Goal: Task Accomplishment & Management: Complete application form

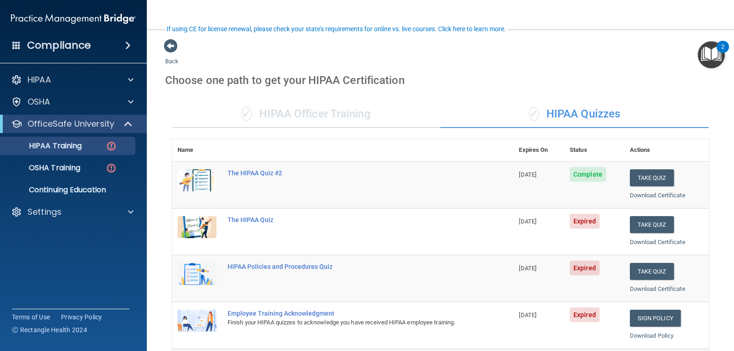
scroll to position [65, 0]
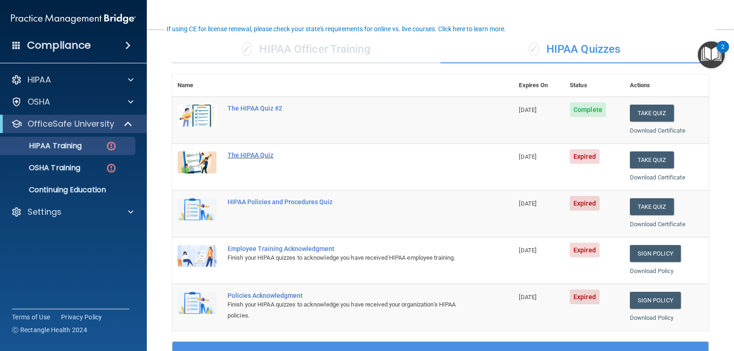
click at [252, 157] on div "The HIPAA Quiz" at bounding box center [348, 154] width 240 height 7
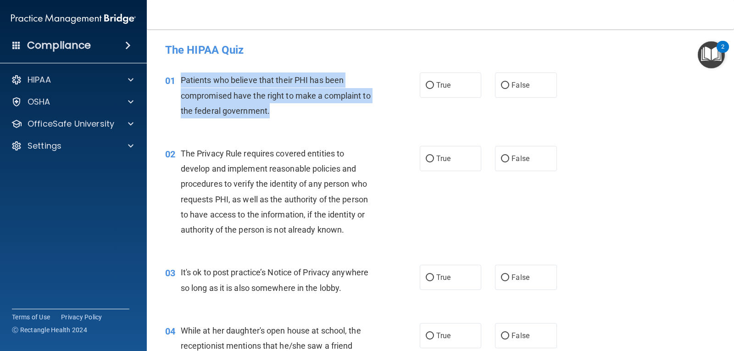
drag, startPoint x: 181, startPoint y: 79, endPoint x: 284, endPoint y: 114, distance: 109.4
click at [284, 114] on div "Patients who believe that their PHI has been compromised have the right to make…" at bounding box center [281, 95] width 201 height 46
copy span "Patients who believe that their PHI has been compromised have the right to make…"
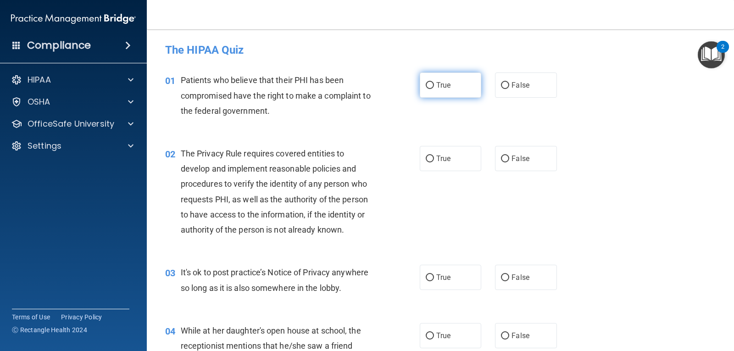
click at [459, 85] on label "True" at bounding box center [450, 84] width 61 height 25
click at [434, 85] on input "True" at bounding box center [430, 85] width 8 height 7
radio input "true"
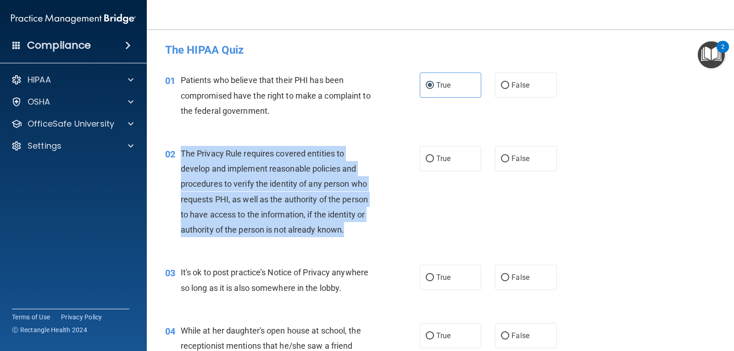
drag, startPoint x: 180, startPoint y: 152, endPoint x: 239, endPoint y: 191, distance: 70.1
click at [367, 228] on div "The Privacy Rule requires covered entities to develop and implement reasonable …" at bounding box center [281, 191] width 201 height 91
copy span "The Privacy Rule requires covered entities to develop and implement reasonable …"
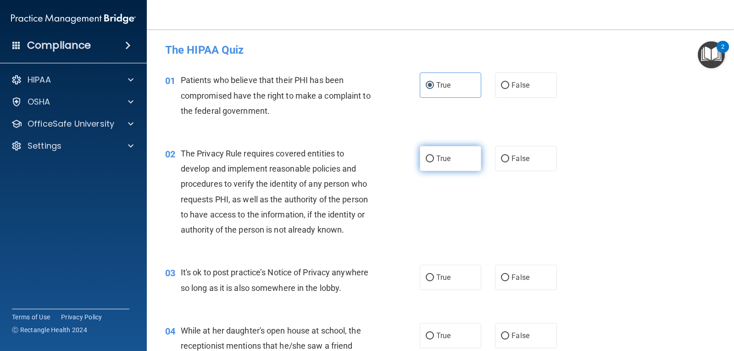
click at [436, 156] on span "True" at bounding box center [443, 158] width 14 height 9
click at [434, 156] on input "True" at bounding box center [430, 159] width 8 height 7
radio input "true"
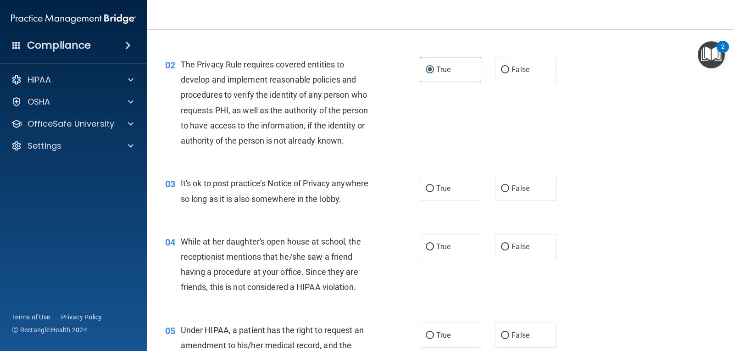
scroll to position [92, 0]
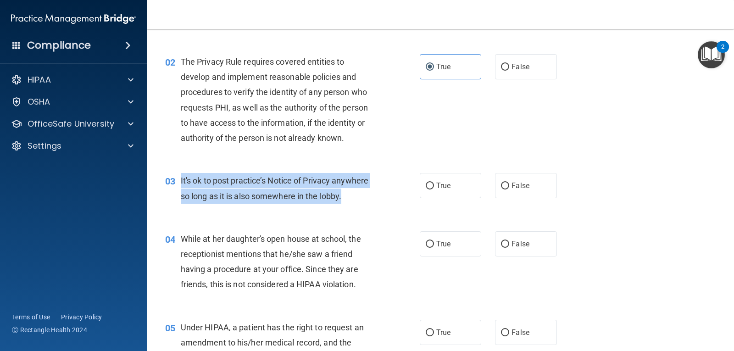
drag, startPoint x: 180, startPoint y: 179, endPoint x: 366, endPoint y: 202, distance: 186.7
click at [366, 202] on div "It's ok to post practice’s Notice of Privacy anywhere so long as it is also som…" at bounding box center [281, 188] width 201 height 30
copy span "It's ok to post practice’s Notice of Privacy anywhere so long as it is also som…"
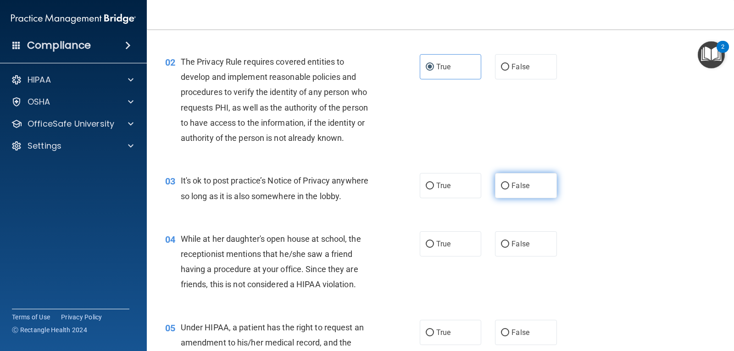
click at [513, 189] on span "False" at bounding box center [521, 185] width 18 height 9
click at [509, 189] on input "False" at bounding box center [505, 186] width 8 height 7
radio input "true"
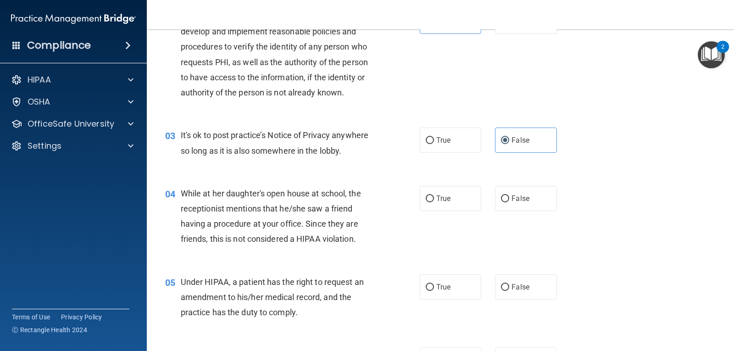
scroll to position [138, 0]
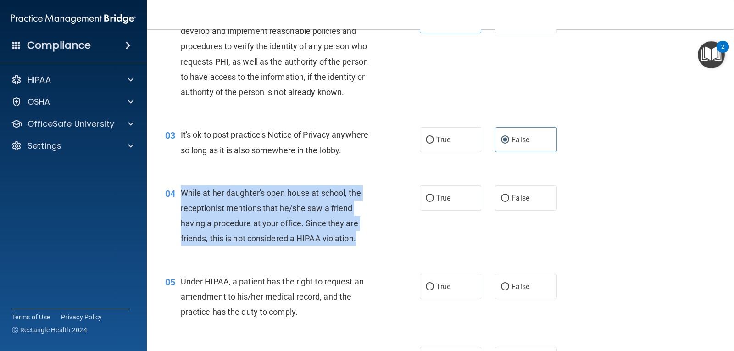
drag, startPoint x: 181, startPoint y: 191, endPoint x: 362, endPoint y: 239, distance: 187.2
click at [362, 239] on div "While at her daughter's open house at school, the receptionist mentions that he…" at bounding box center [281, 215] width 201 height 61
copy span "While at her daughter's open house at school, the receptionist mentions that he…"
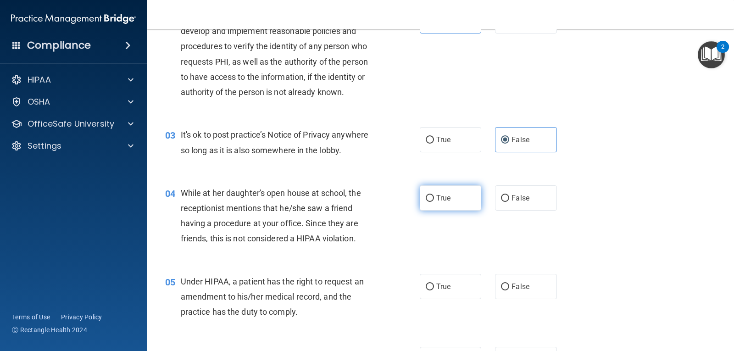
click at [441, 201] on span "True" at bounding box center [443, 198] width 14 height 9
click at [434, 201] on input "True" at bounding box center [430, 198] width 8 height 7
radio input "true"
click at [443, 201] on span "True" at bounding box center [443, 198] width 14 height 9
click at [434, 201] on input "True" at bounding box center [430, 198] width 8 height 7
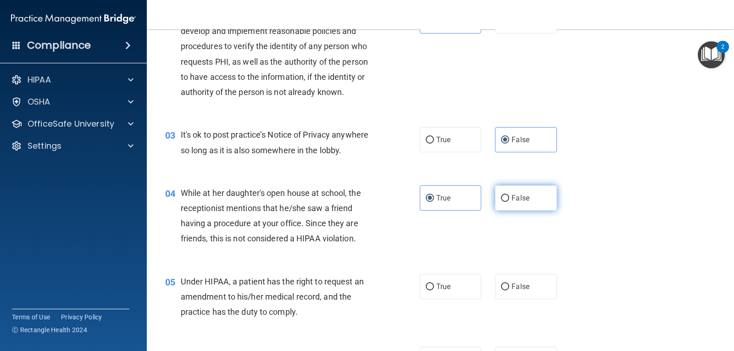
click at [516, 197] on span "False" at bounding box center [521, 198] width 18 height 9
click at [509, 197] on input "False" at bounding box center [505, 198] width 8 height 7
radio input "true"
radio input "false"
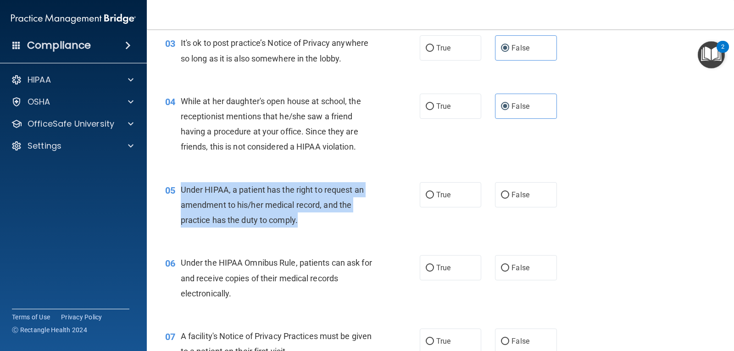
drag, startPoint x: 180, startPoint y: 186, endPoint x: 311, endPoint y: 224, distance: 135.7
click at [311, 224] on div "Under HIPAA, a patient has the right to request an amendment to his/her medical…" at bounding box center [281, 205] width 201 height 46
copy span "Under HIPAA, a patient has the right to request an amendment to his/her medical…"
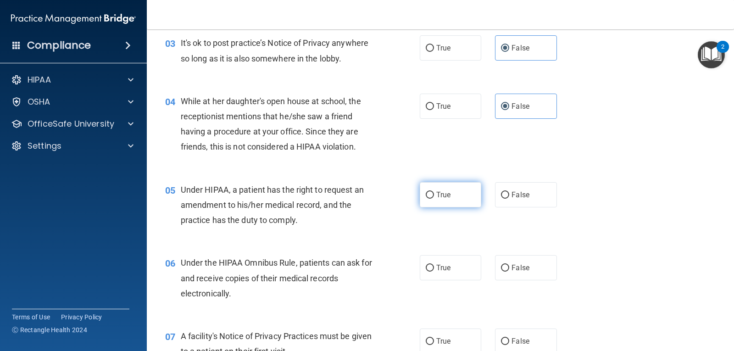
click at [432, 198] on label "True" at bounding box center [450, 194] width 61 height 25
click at [432, 198] on input "True" at bounding box center [430, 195] width 8 height 7
radio input "true"
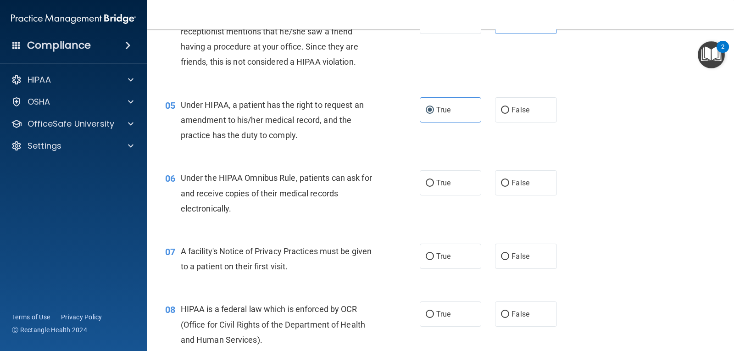
scroll to position [321, 0]
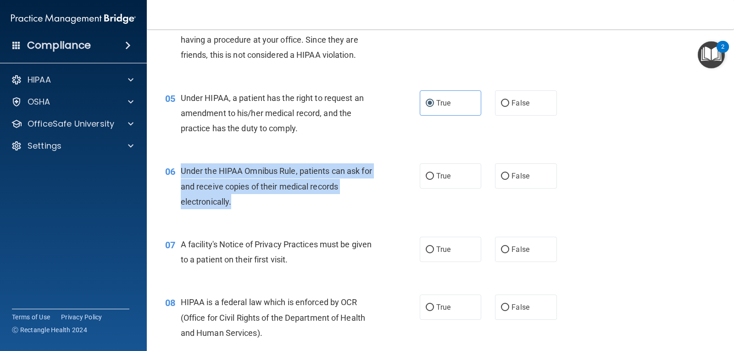
drag, startPoint x: 180, startPoint y: 172, endPoint x: 329, endPoint y: 202, distance: 151.7
click at [329, 202] on div "Under the HIPAA Omnibus Rule, patients can ask for and receive copies of their …" at bounding box center [281, 186] width 201 height 46
copy span "Under the HIPAA Omnibus Rule, patients can ask for and receive copies of their …"
click at [427, 178] on input "True" at bounding box center [430, 176] width 8 height 7
radio input "true"
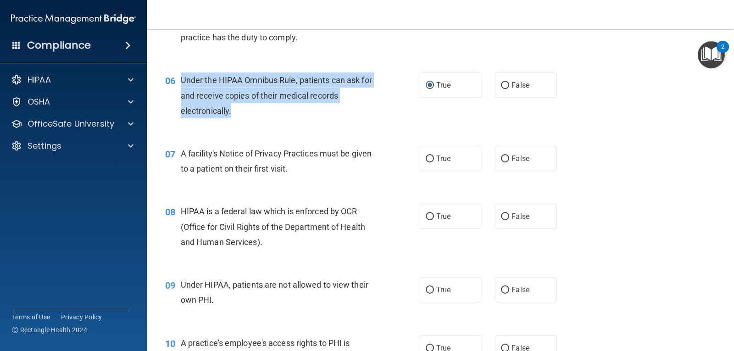
scroll to position [413, 0]
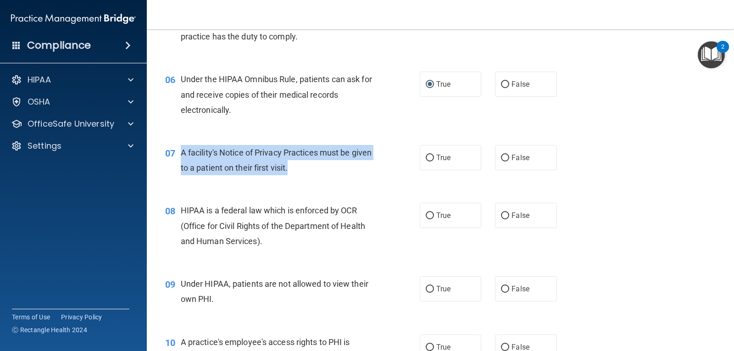
drag, startPoint x: 182, startPoint y: 153, endPoint x: 355, endPoint y: 173, distance: 174.5
click at [355, 173] on div "A facility's Notice of Privacy Practices must be given to a patient on their fi…" at bounding box center [281, 160] width 201 height 30
drag, startPoint x: 287, startPoint y: 168, endPoint x: 284, endPoint y: 164, distance: 5.4
copy span "A facility's Notice of Privacy Practices must be given to a patient on their fi…"
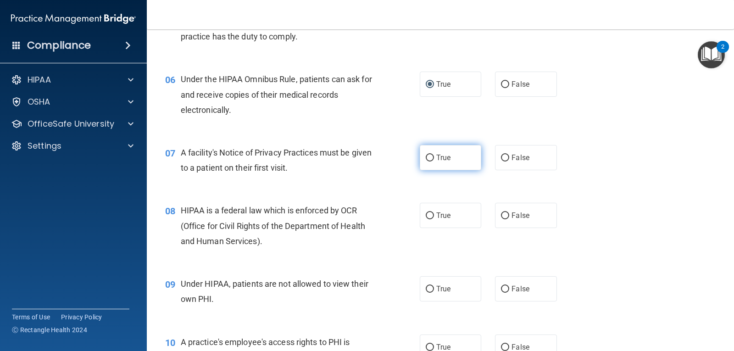
click at [444, 156] on span "True" at bounding box center [443, 157] width 14 height 9
click at [434, 156] on input "True" at bounding box center [430, 158] width 8 height 7
radio input "true"
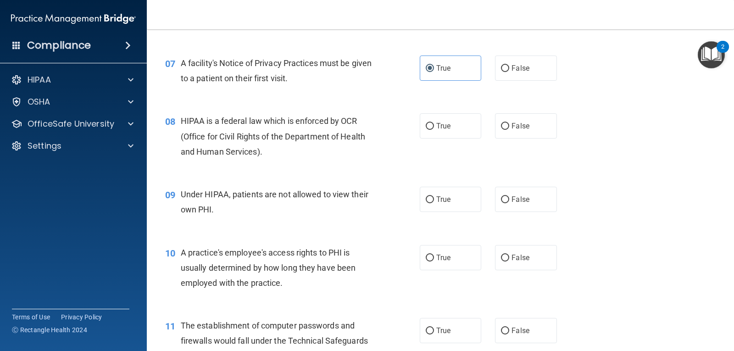
scroll to position [505, 0]
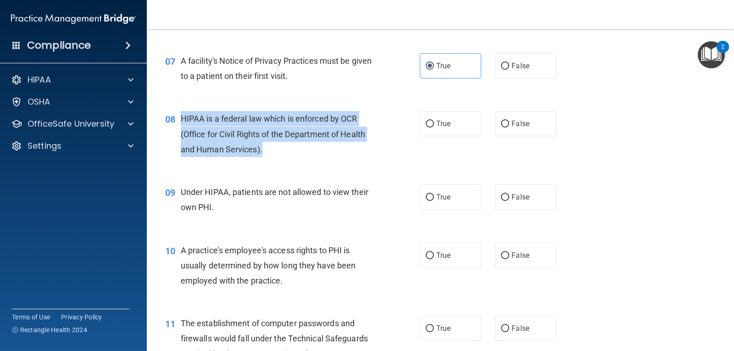
drag, startPoint x: 182, startPoint y: 118, endPoint x: 305, endPoint y: 160, distance: 129.6
click at [305, 160] on div "08 HIPAA is a federal law which is enforced by OCR (Office for Civil Rights of …" at bounding box center [292, 136] width 282 height 50
copy span "HIPAA is a federal law which is enforced by OCR (Office for Civil Rights of the…"
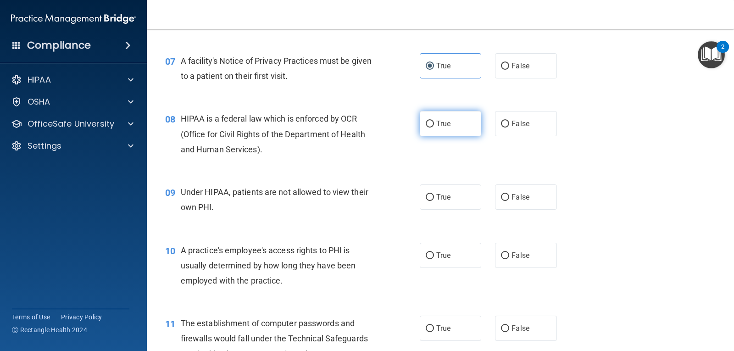
click at [446, 126] on span "True" at bounding box center [443, 123] width 14 height 9
click at [434, 126] on input "True" at bounding box center [430, 124] width 8 height 7
radio input "true"
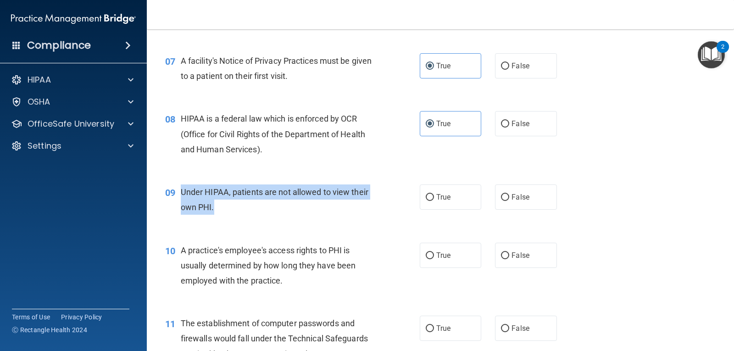
drag, startPoint x: 184, startPoint y: 192, endPoint x: 231, endPoint y: 211, distance: 50.2
click at [231, 211] on div "Under HIPAA, patients are not allowed to view their own PHI." at bounding box center [281, 199] width 201 height 30
copy span "Under HIPAA, patients are not allowed to view their own PHI."
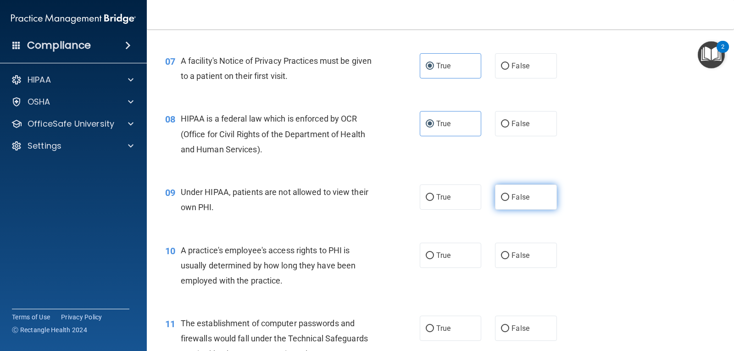
click at [518, 200] on span "False" at bounding box center [521, 197] width 18 height 9
click at [509, 200] on input "False" at bounding box center [505, 197] width 8 height 7
radio input "true"
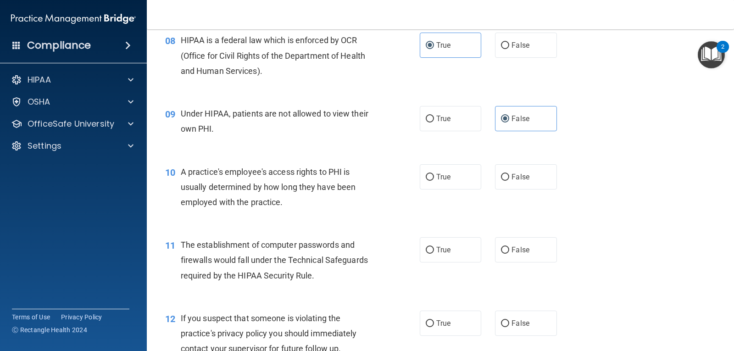
scroll to position [596, 0]
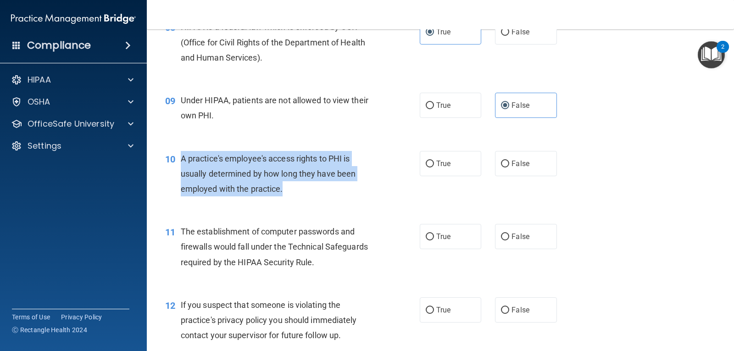
drag, startPoint x: 181, startPoint y: 156, endPoint x: 303, endPoint y: 201, distance: 130.3
click at [303, 201] on div "10 A practice's employee's access rights to PHI is usually determined by how lo…" at bounding box center [292, 176] width 282 height 50
copy span "A practice's employee's access rights to PHI is usually determined by how long …"
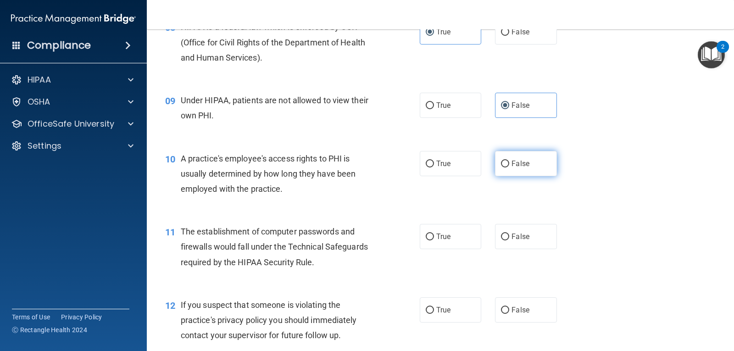
click at [512, 164] on span "False" at bounding box center [521, 163] width 18 height 9
click at [509, 164] on input "False" at bounding box center [505, 164] width 8 height 7
radio input "true"
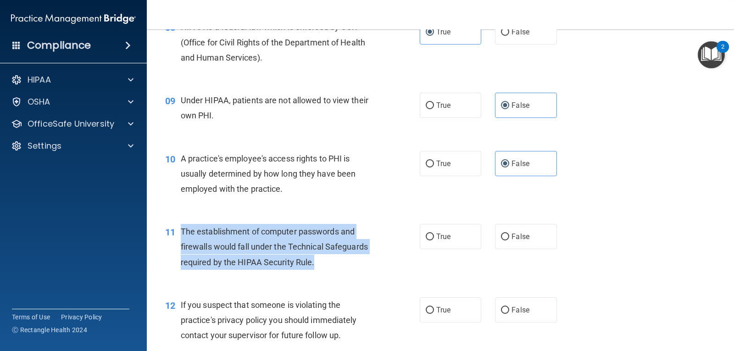
drag, startPoint x: 181, startPoint y: 232, endPoint x: 320, endPoint y: 267, distance: 143.3
click at [320, 267] on div "The establishment of computer passwords and firewalls would fall under the Tech…" at bounding box center [281, 247] width 201 height 46
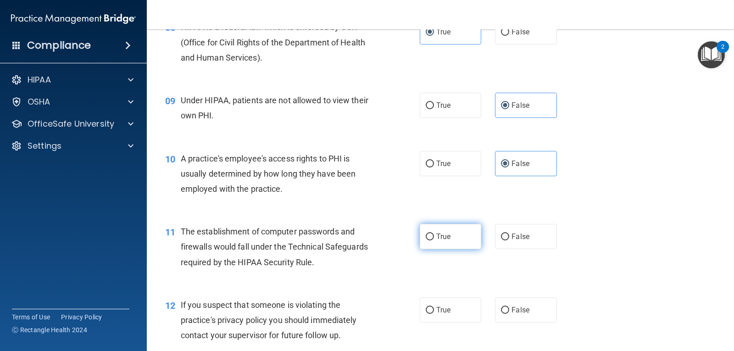
click at [463, 233] on label "True" at bounding box center [450, 236] width 61 height 25
click at [434, 234] on input "True" at bounding box center [430, 237] width 8 height 7
radio input "true"
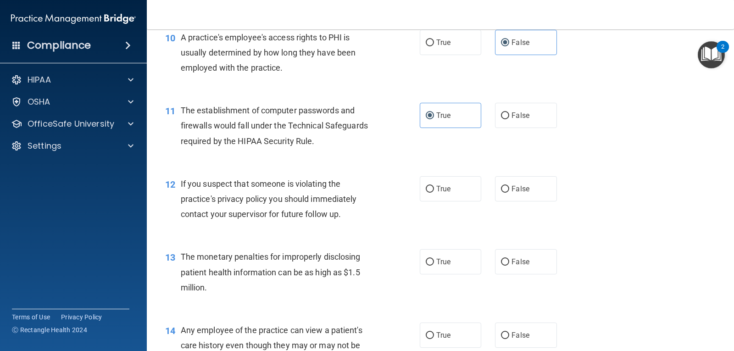
scroll to position [734, 0]
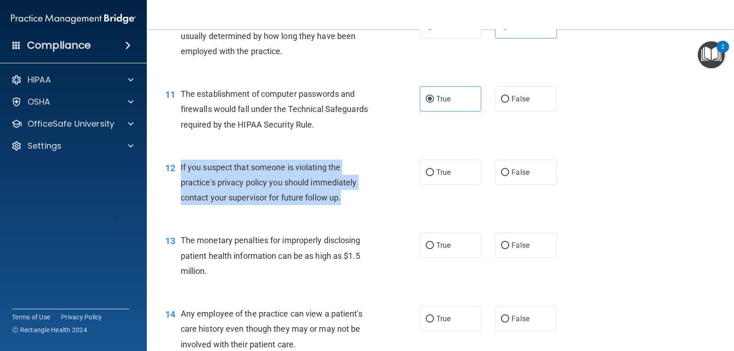
drag, startPoint x: 180, startPoint y: 164, endPoint x: 351, endPoint y: 199, distance: 173.7
click at [351, 199] on div "If you suspect that someone is violating the practice's privacy policy you shou…" at bounding box center [281, 183] width 201 height 46
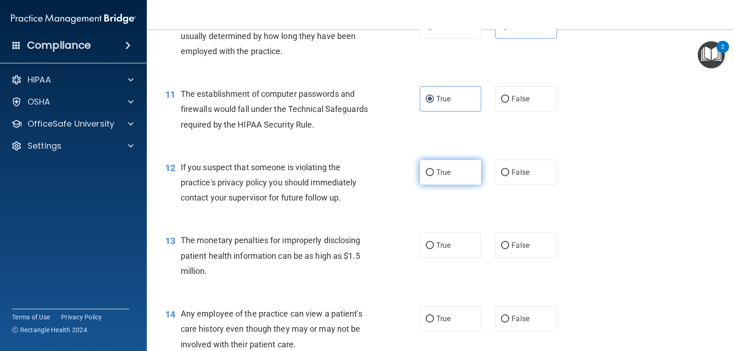
click at [442, 172] on span "True" at bounding box center [443, 172] width 14 height 9
click at [434, 172] on input "True" at bounding box center [430, 172] width 8 height 7
radio input "true"
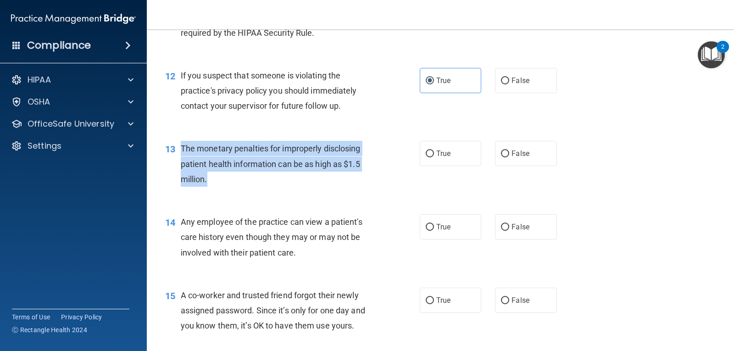
drag, startPoint x: 182, startPoint y: 145, endPoint x: 215, endPoint y: 183, distance: 51.1
click at [215, 183] on div "The monetary penalties for improperly disclosing patient health information can…" at bounding box center [281, 164] width 201 height 46
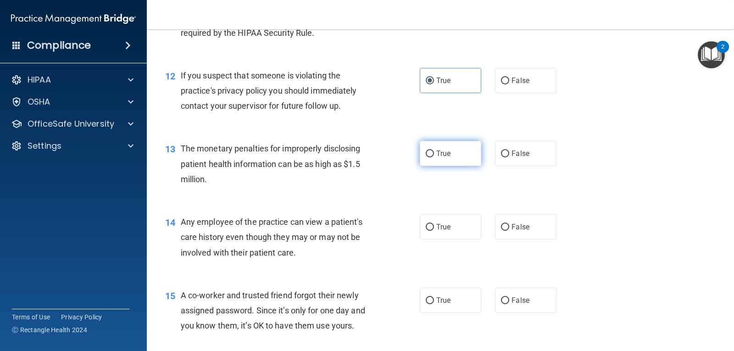
click at [444, 147] on label "True" at bounding box center [450, 153] width 61 height 25
click at [434, 150] on input "True" at bounding box center [430, 153] width 8 height 7
radio input "true"
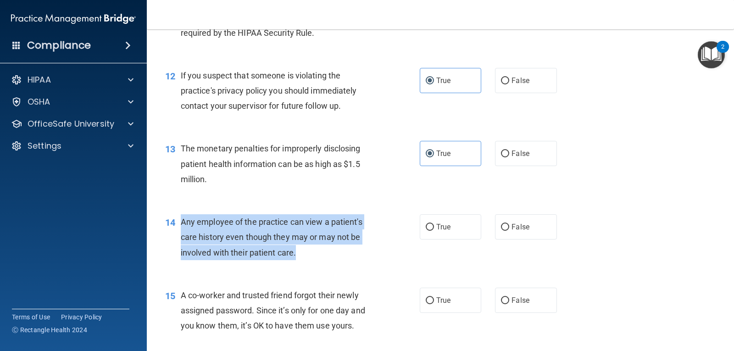
drag, startPoint x: 180, startPoint y: 222, endPoint x: 312, endPoint y: 261, distance: 136.9
click at [312, 261] on div "14 Any employee of the practice can view a patient's care history even though t…" at bounding box center [292, 239] width 282 height 50
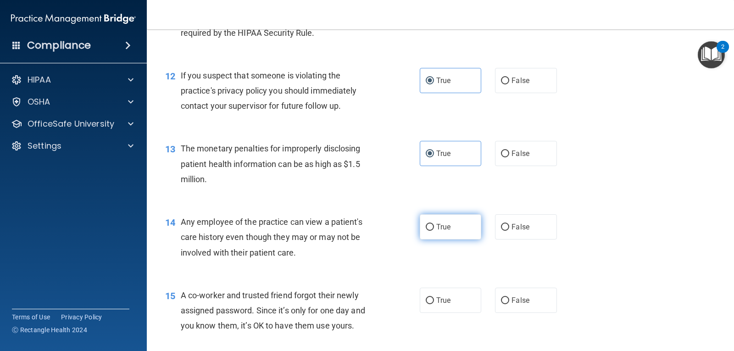
click at [432, 225] on label "True" at bounding box center [450, 226] width 61 height 25
click at [432, 225] on input "True" at bounding box center [430, 227] width 8 height 7
radio input "true"
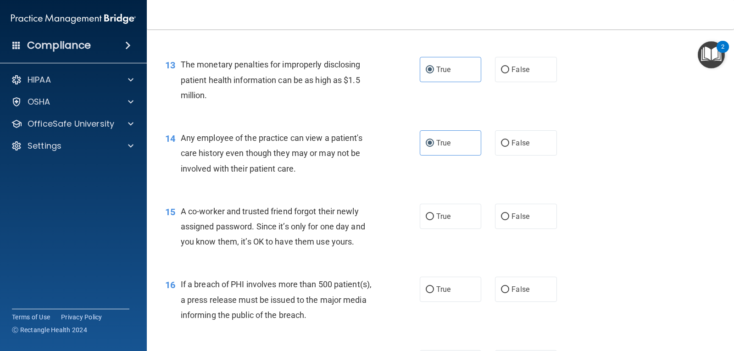
scroll to position [918, 0]
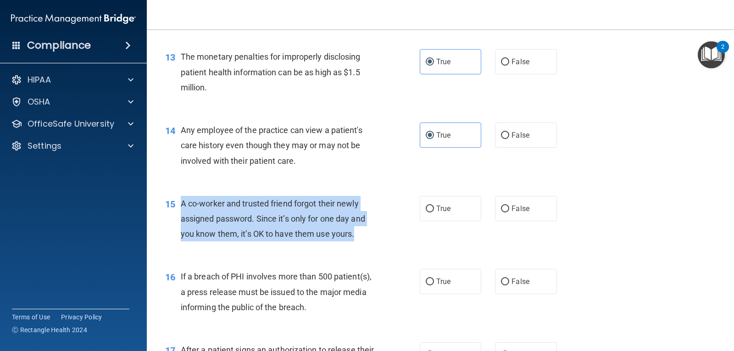
drag, startPoint x: 181, startPoint y: 204, endPoint x: 355, endPoint y: 237, distance: 177.4
click at [355, 237] on div "A co-worker and trusted friend forgot their newly assigned password. Since it’s…" at bounding box center [281, 219] width 201 height 46
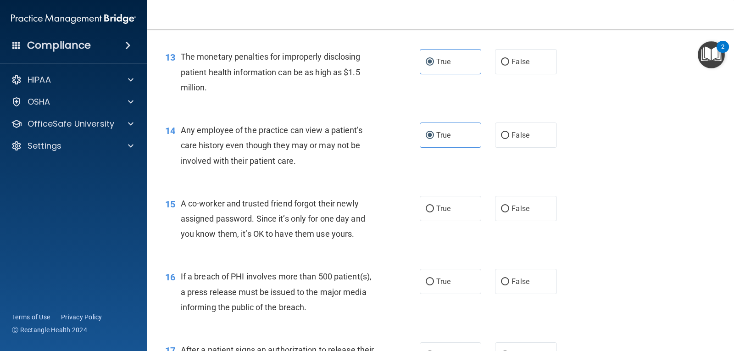
click at [197, 258] on div "16 If a breach of PHI involves more than 500 patient(s), a press release must b…" at bounding box center [440, 293] width 564 height 73
click at [512, 210] on span "False" at bounding box center [521, 208] width 18 height 9
click at [509, 210] on input "False" at bounding box center [505, 209] width 8 height 7
radio input "true"
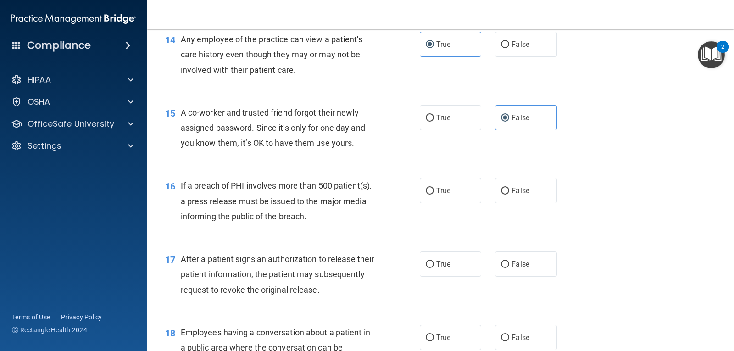
scroll to position [1009, 0]
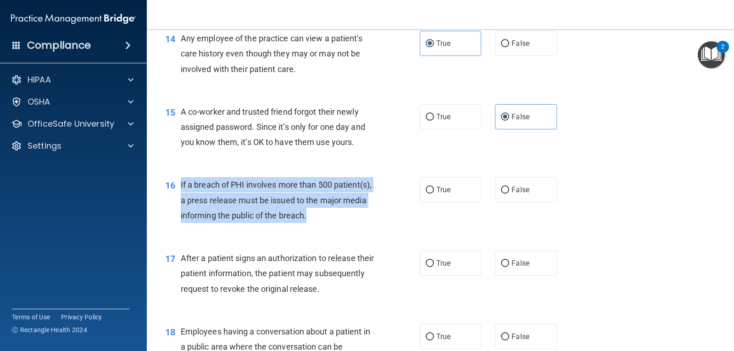
drag, startPoint x: 181, startPoint y: 184, endPoint x: 356, endPoint y: 222, distance: 179.7
click at [356, 222] on div "If a breach of PHI involves more than 500 patient(s), a press release must be i…" at bounding box center [281, 200] width 201 height 46
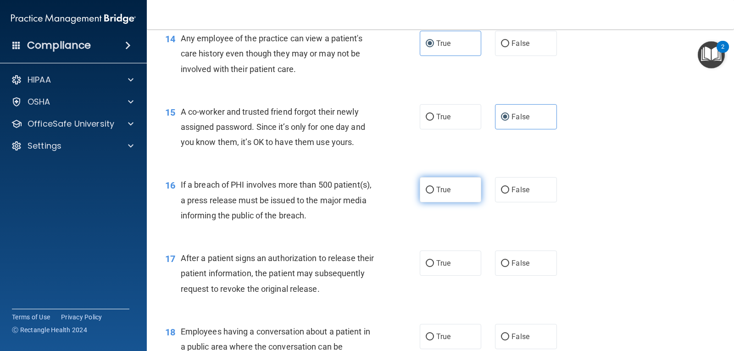
click at [440, 194] on span "True" at bounding box center [443, 189] width 14 height 9
click at [434, 194] on input "True" at bounding box center [430, 190] width 8 height 7
radio input "true"
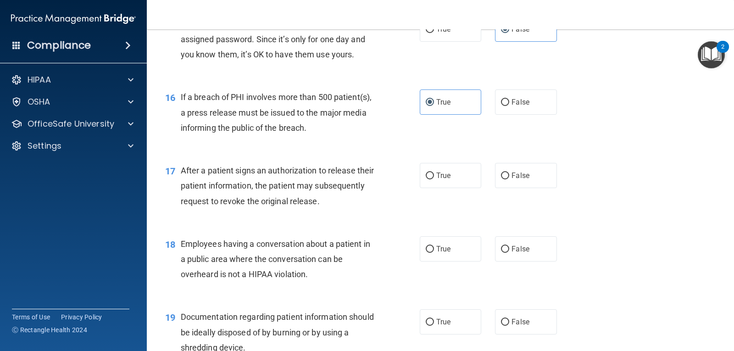
scroll to position [1101, 0]
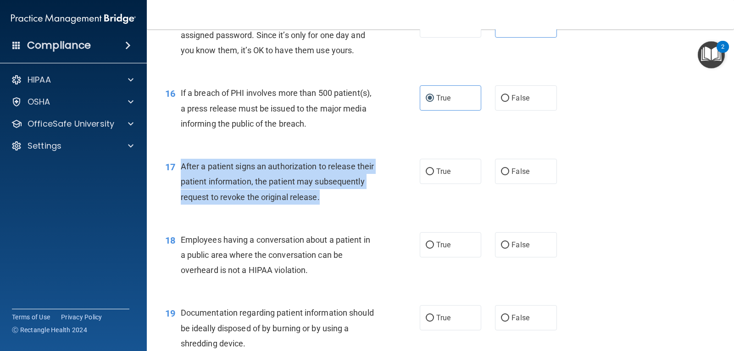
drag, startPoint x: 181, startPoint y: 163, endPoint x: 390, endPoint y: 204, distance: 213.2
click at [390, 204] on div "17 After a patient signs an authorization to release their patient information,…" at bounding box center [292, 184] width 282 height 50
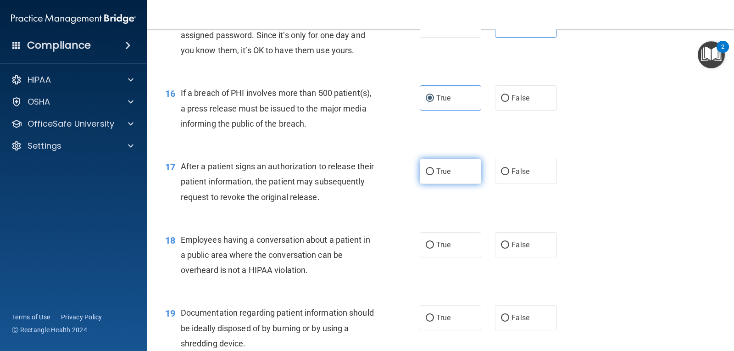
click at [451, 173] on label "True" at bounding box center [450, 171] width 61 height 25
click at [434, 173] on input "True" at bounding box center [430, 171] width 8 height 7
radio input "true"
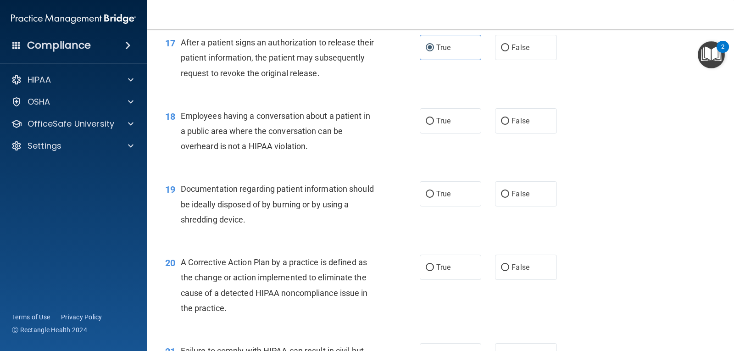
scroll to position [1239, 0]
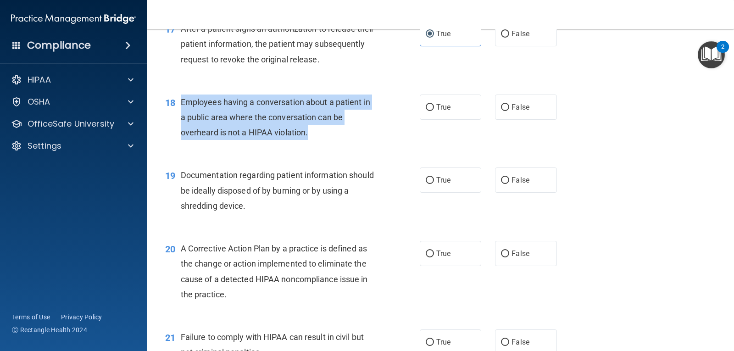
drag, startPoint x: 179, startPoint y: 100, endPoint x: 358, endPoint y: 143, distance: 183.4
click at [358, 143] on div "18 Employees having a conversation about a patient in a public area where the c…" at bounding box center [292, 120] width 282 height 50
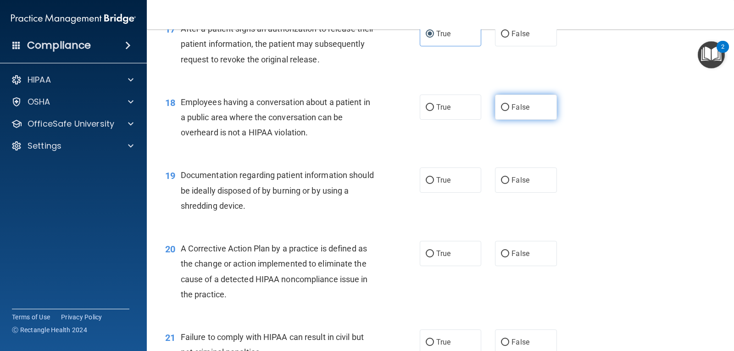
click at [512, 109] on span "False" at bounding box center [521, 107] width 18 height 9
click at [509, 109] on input "False" at bounding box center [505, 107] width 8 height 7
radio input "true"
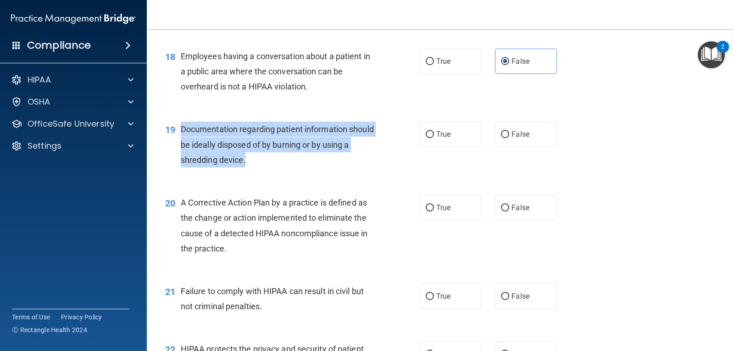
drag, startPoint x: 180, startPoint y: 126, endPoint x: 306, endPoint y: 172, distance: 133.7
click at [306, 172] on div "19 Documentation regarding patient information should be ideally disposed of by…" at bounding box center [292, 147] width 282 height 50
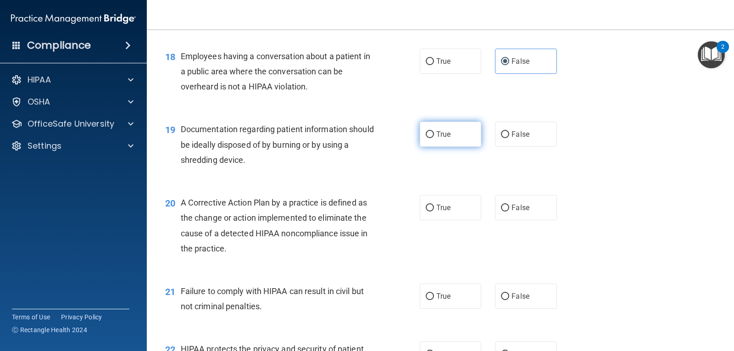
click at [437, 135] on span "True" at bounding box center [443, 134] width 14 height 9
click at [434, 135] on input "True" at bounding box center [430, 134] width 8 height 7
radio input "true"
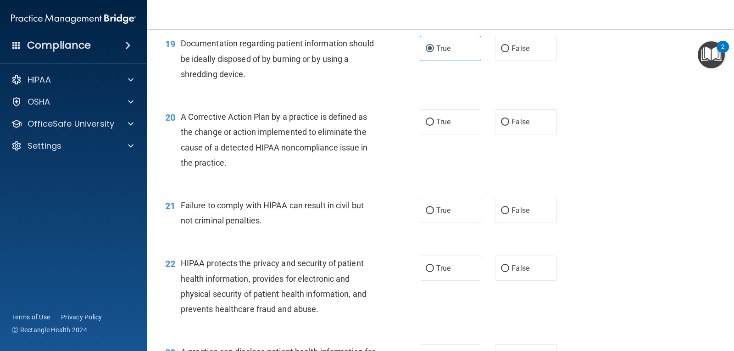
scroll to position [1376, 0]
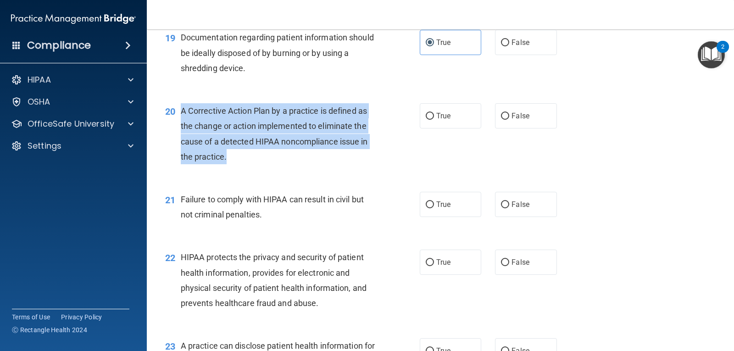
drag, startPoint x: 179, startPoint y: 106, endPoint x: 217, endPoint y: 145, distance: 54.2
click at [231, 162] on div "20 A Corrective Action Plan by a practice is defined as the change or action im…" at bounding box center [292, 136] width 282 height 66
drag, startPoint x: 209, startPoint y: 112, endPoint x: 238, endPoint y: 117, distance: 29.3
click at [238, 117] on div "A Corrective Action Plan by a practice is defined as the change or action imple…" at bounding box center [281, 133] width 201 height 61
drag, startPoint x: 182, startPoint y: 110, endPoint x: 244, endPoint y: 165, distance: 82.9
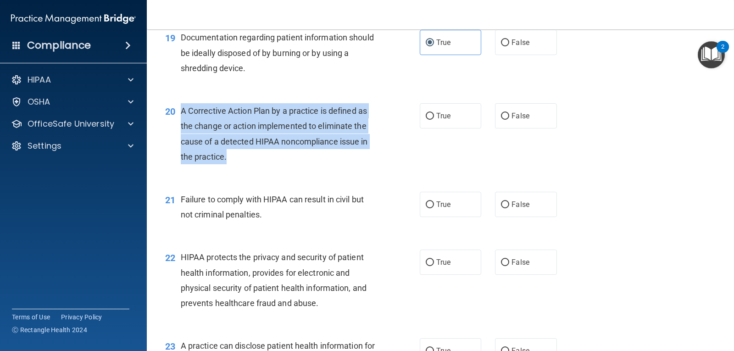
click at [244, 165] on div "20 A Corrective Action Plan by a practice is defined as the change or action im…" at bounding box center [292, 136] width 282 height 66
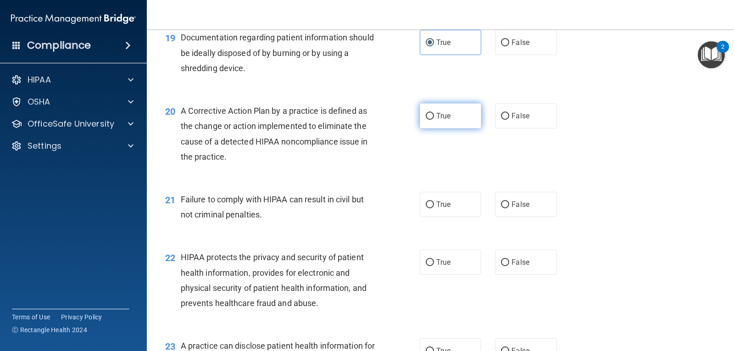
click at [449, 118] on label "True" at bounding box center [450, 115] width 61 height 25
click at [434, 118] on input "True" at bounding box center [430, 116] width 8 height 7
radio input "true"
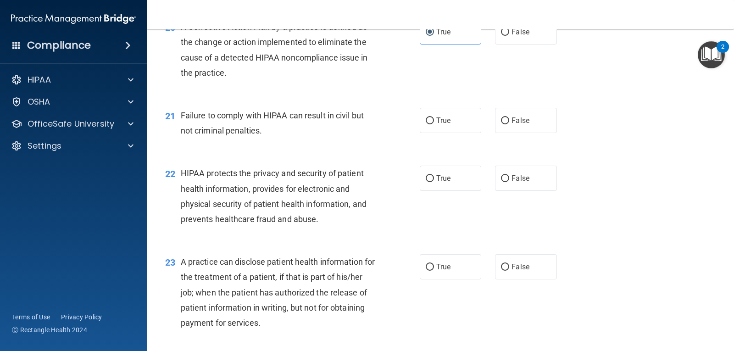
scroll to position [1468, 0]
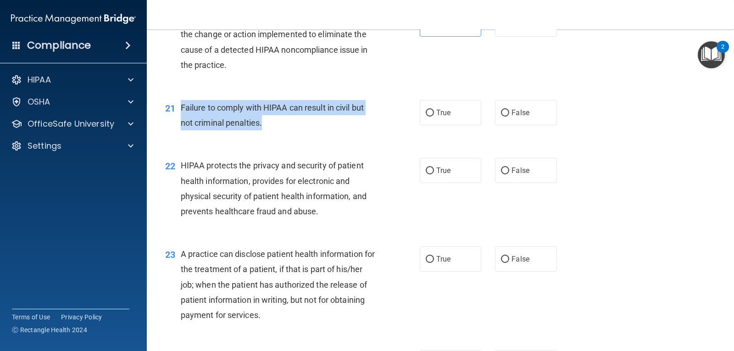
drag, startPoint x: 182, startPoint y: 106, endPoint x: 285, endPoint y: 128, distance: 105.4
click at [285, 128] on div "Failure to comply with HIPAA can result in civil but not criminal penalties." at bounding box center [281, 115] width 201 height 30
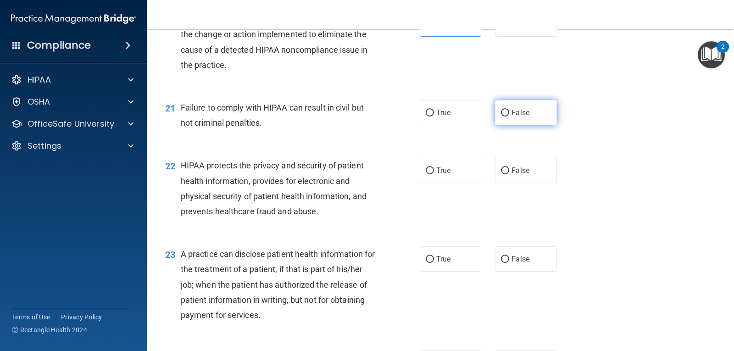
click at [512, 115] on span "False" at bounding box center [521, 112] width 18 height 9
click at [509, 115] on input "False" at bounding box center [505, 113] width 8 height 7
radio input "true"
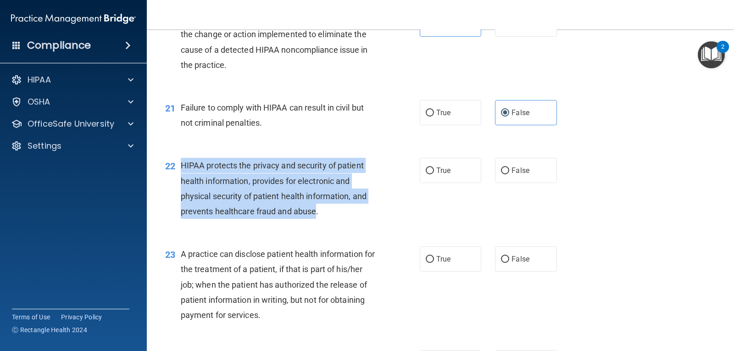
drag, startPoint x: 180, startPoint y: 166, endPoint x: 316, endPoint y: 214, distance: 144.1
click at [316, 214] on div "22 HIPAA protects the privacy and security of patient health information, provi…" at bounding box center [292, 191] width 282 height 66
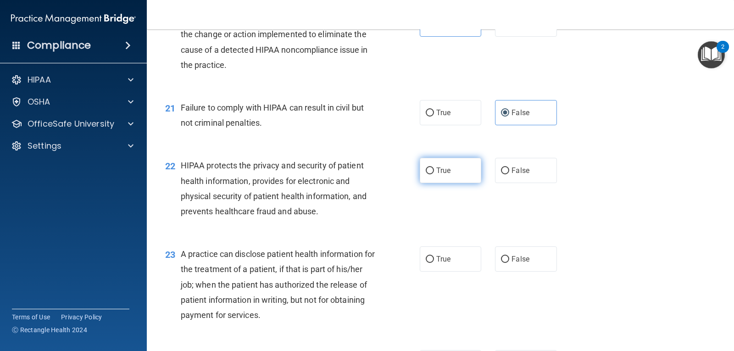
click at [442, 170] on span "True" at bounding box center [443, 170] width 14 height 9
click at [434, 170] on input "True" at bounding box center [430, 170] width 8 height 7
radio input "true"
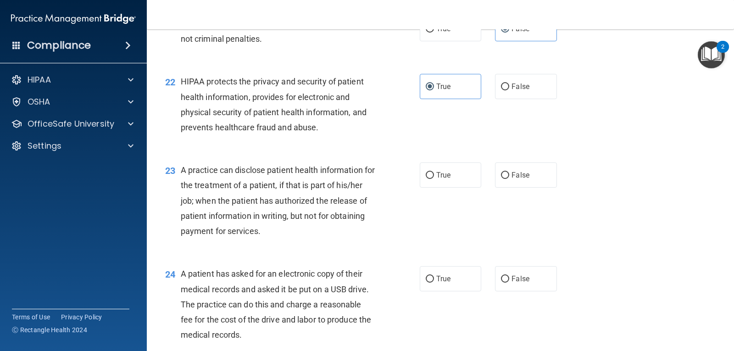
scroll to position [1560, 0]
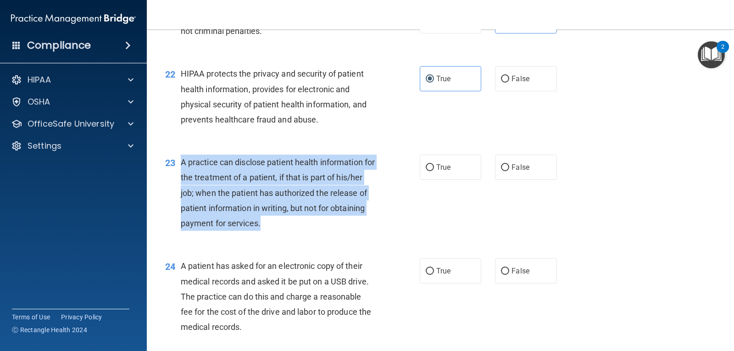
drag, startPoint x: 182, startPoint y: 158, endPoint x: 310, endPoint y: 223, distance: 143.4
click at [310, 223] on div "A practice can disclose patient health information for the treatment of a patie…" at bounding box center [281, 193] width 201 height 76
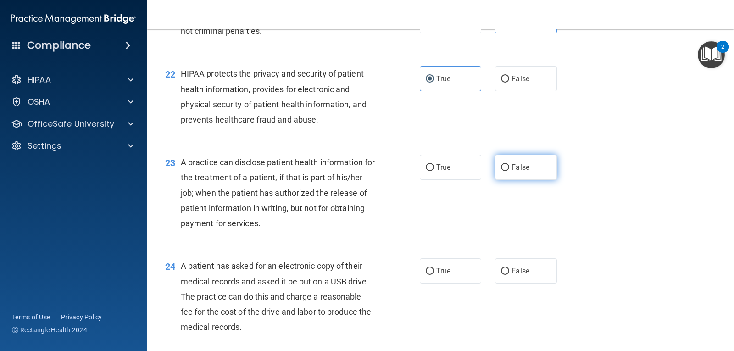
click at [512, 165] on span "False" at bounding box center [521, 167] width 18 height 9
click at [509, 165] on input "False" at bounding box center [505, 167] width 8 height 7
radio input "true"
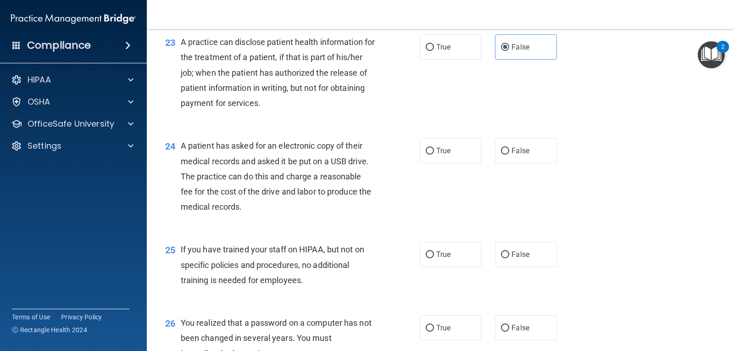
scroll to position [1698, 0]
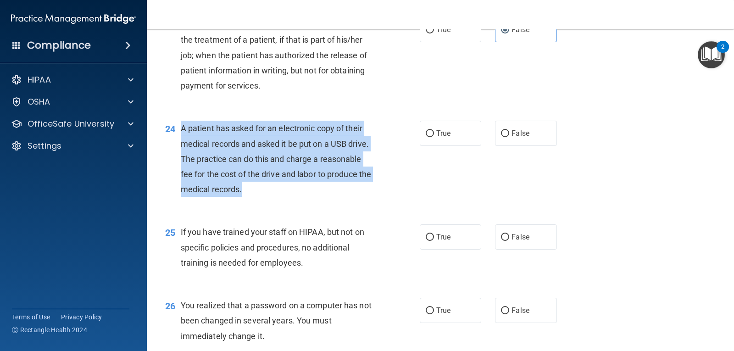
drag, startPoint x: 183, startPoint y: 126, endPoint x: 280, endPoint y: 178, distance: 110.7
click at [296, 191] on div "A patient has asked for an electronic copy of their medical records and asked i…" at bounding box center [281, 159] width 201 height 76
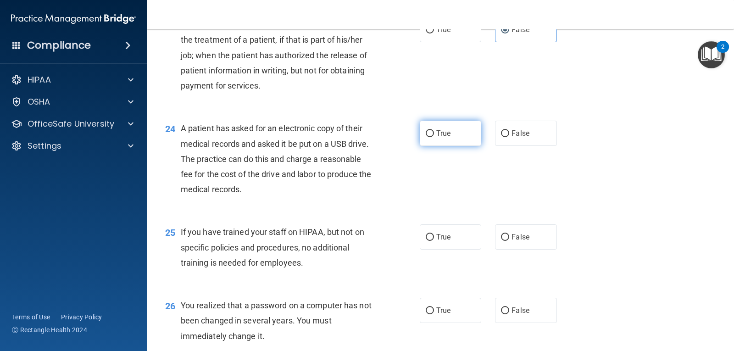
click at [439, 133] on span "True" at bounding box center [443, 133] width 14 height 9
click at [434, 133] on input "True" at bounding box center [430, 133] width 8 height 7
radio input "true"
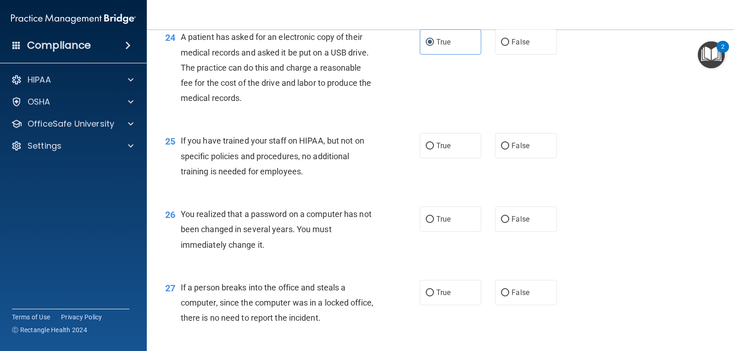
scroll to position [1789, 0]
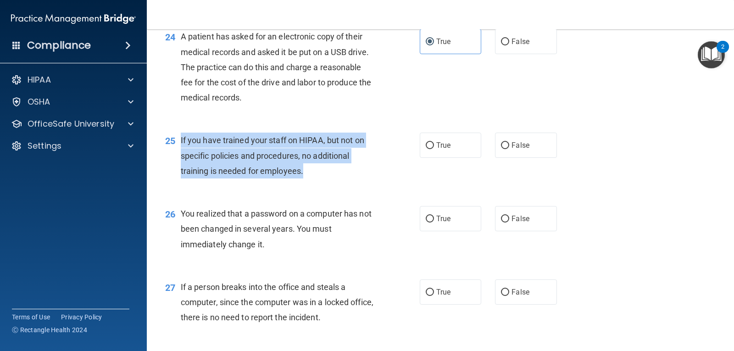
drag, startPoint x: 181, startPoint y: 139, endPoint x: 313, endPoint y: 182, distance: 139.4
click at [313, 182] on div "25 If you have trained your staff on HIPAA, but not on specific policies and pr…" at bounding box center [292, 158] width 282 height 50
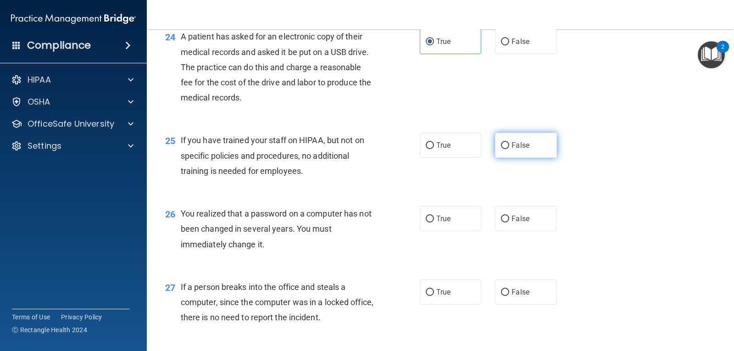
click at [512, 146] on span "False" at bounding box center [521, 145] width 18 height 9
click at [509, 146] on input "False" at bounding box center [505, 145] width 8 height 7
radio input "true"
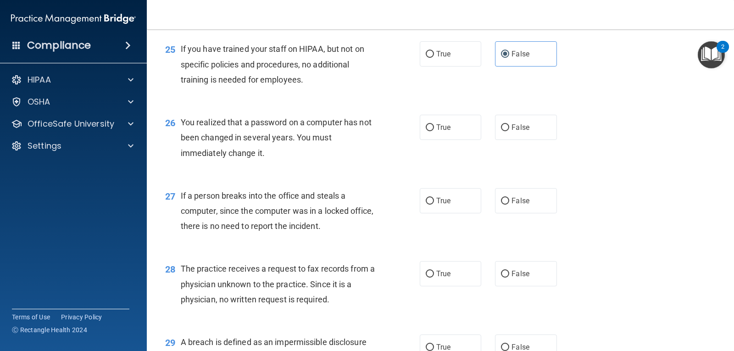
scroll to position [1881, 0]
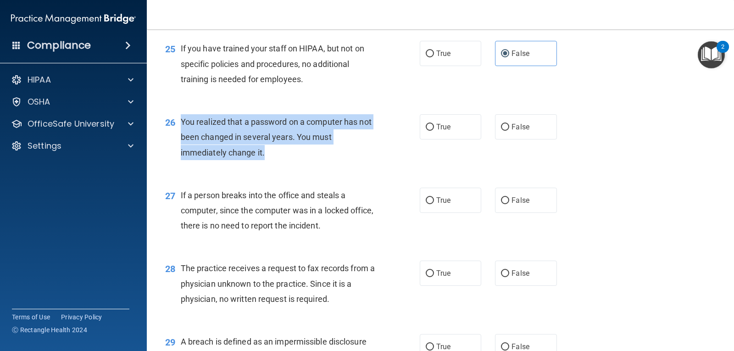
drag, startPoint x: 181, startPoint y: 119, endPoint x: 273, endPoint y: 160, distance: 100.4
click at [273, 160] on div "You realized that a password on a computer has not been changed in several year…" at bounding box center [281, 137] width 201 height 46
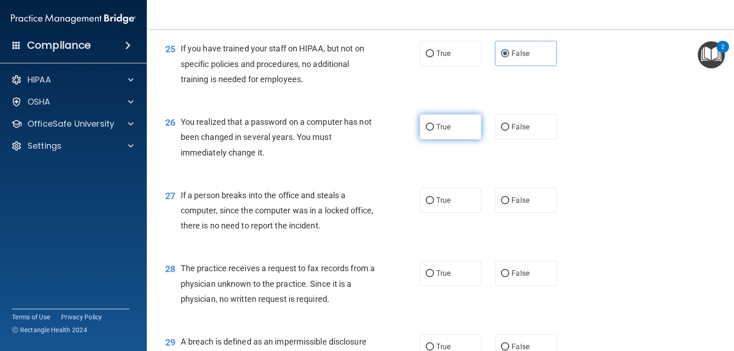
click at [447, 128] on span "True" at bounding box center [443, 126] width 14 height 9
click at [434, 128] on input "True" at bounding box center [430, 127] width 8 height 7
radio input "true"
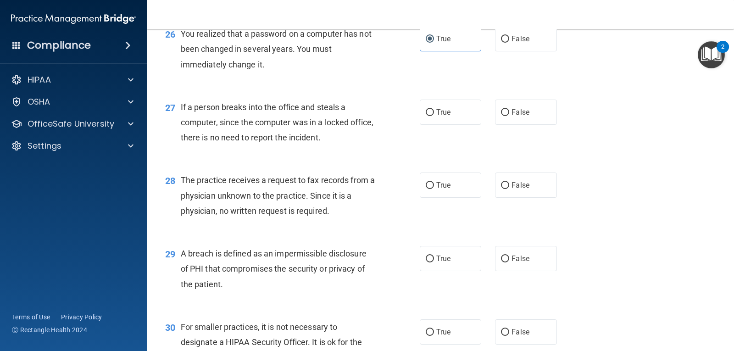
scroll to position [1973, 0]
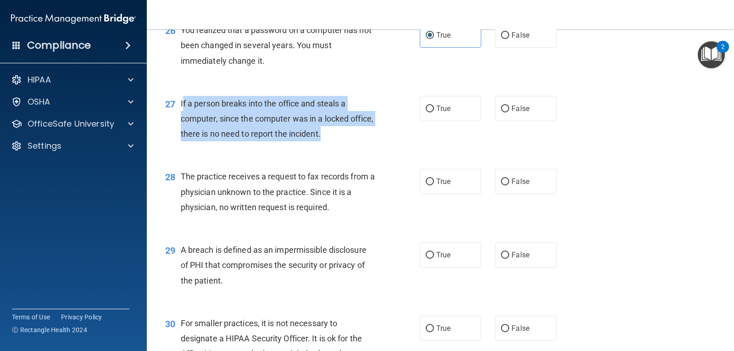
drag, startPoint x: 183, startPoint y: 104, endPoint x: 346, endPoint y: 142, distance: 167.7
click at [346, 142] on div "27 If a person breaks into the office and steals a computer, since the computer…" at bounding box center [292, 121] width 282 height 50
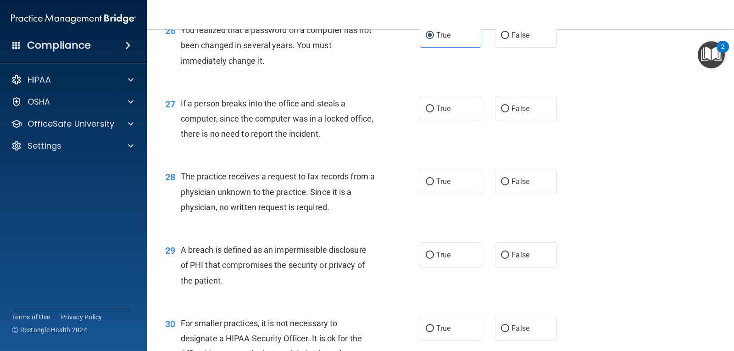
click at [216, 148] on div "27 If a person breaks into the office and steals a computer, since the computer…" at bounding box center [440, 120] width 564 height 73
click at [515, 108] on span "False" at bounding box center [521, 108] width 18 height 9
click at [509, 108] on input "False" at bounding box center [505, 109] width 8 height 7
radio input "true"
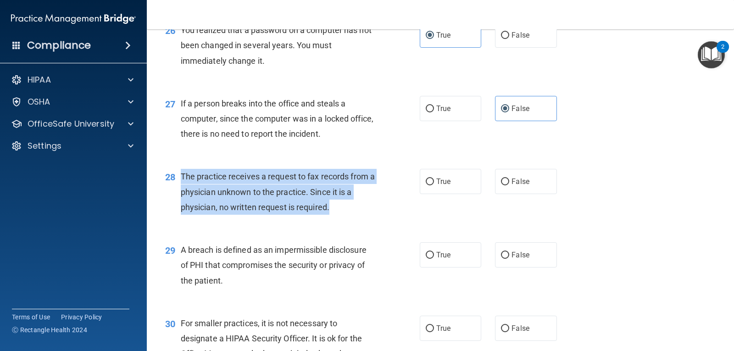
drag, startPoint x: 182, startPoint y: 174, endPoint x: 344, endPoint y: 200, distance: 163.6
click at [366, 205] on div "The practice receives a request to fax records from a physician unknown to the …" at bounding box center [281, 192] width 201 height 46
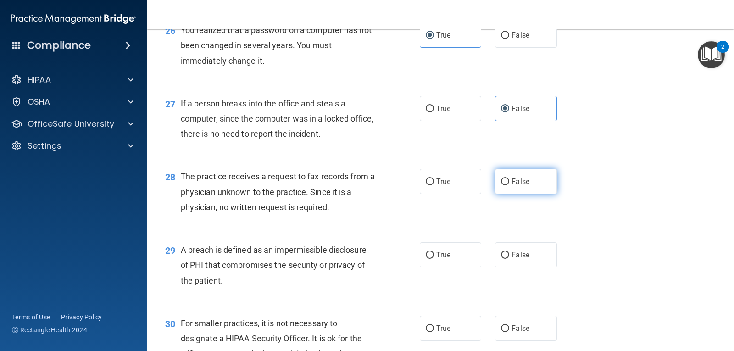
click at [505, 186] on label "False" at bounding box center [525, 181] width 61 height 25
click at [505, 185] on input "False" at bounding box center [505, 181] width 8 height 7
radio input "true"
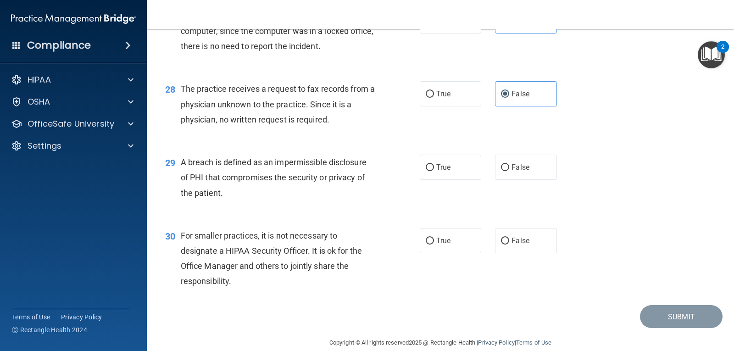
scroll to position [2065, 0]
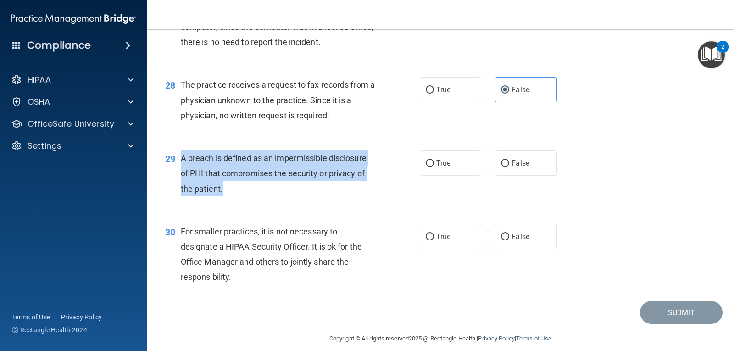
drag, startPoint x: 180, startPoint y: 159, endPoint x: 256, endPoint y: 195, distance: 84.1
click at [256, 195] on div "A breach is defined as an impermissible disclosure of PHI that compromises the …" at bounding box center [281, 173] width 201 height 46
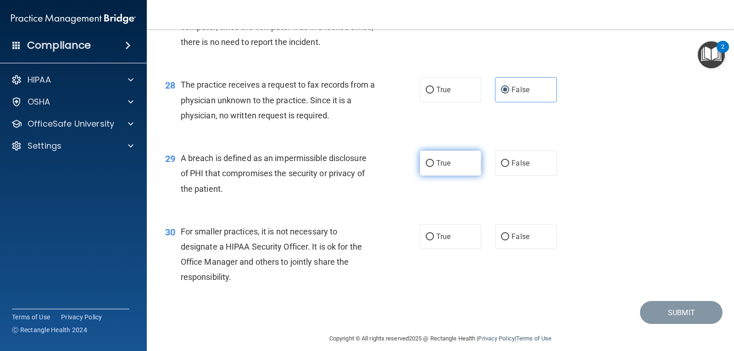
click at [453, 166] on label "True" at bounding box center [450, 162] width 61 height 25
click at [434, 166] on input "True" at bounding box center [430, 163] width 8 height 7
radio input "true"
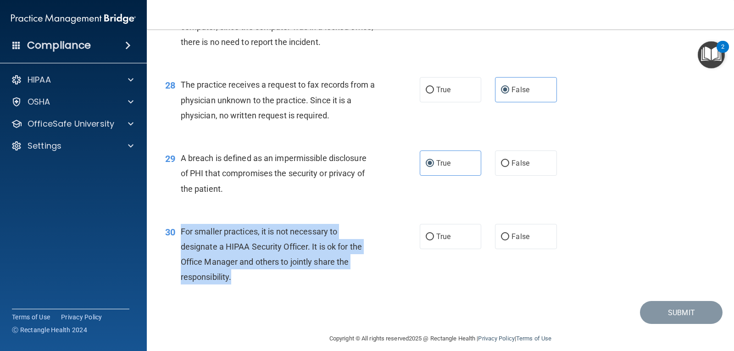
drag, startPoint x: 181, startPoint y: 229, endPoint x: 260, endPoint y: 288, distance: 98.6
click at [260, 288] on div "30 For smaller practices, it is not necessary to designate a HIPAA Security Off…" at bounding box center [292, 257] width 282 height 66
click at [429, 239] on input "True" at bounding box center [430, 237] width 8 height 7
radio input "true"
click at [663, 312] on button "Submit" at bounding box center [681, 312] width 83 height 23
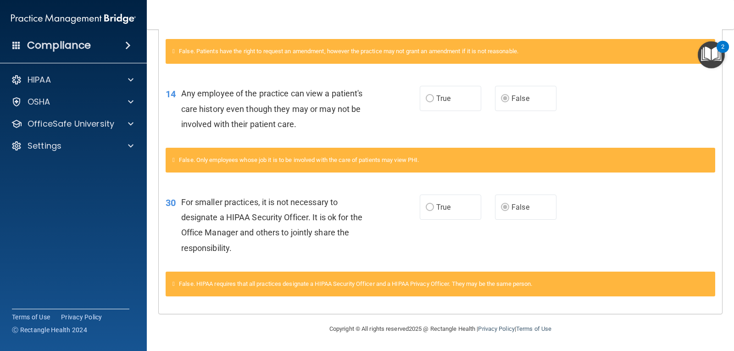
scroll to position [189, 0]
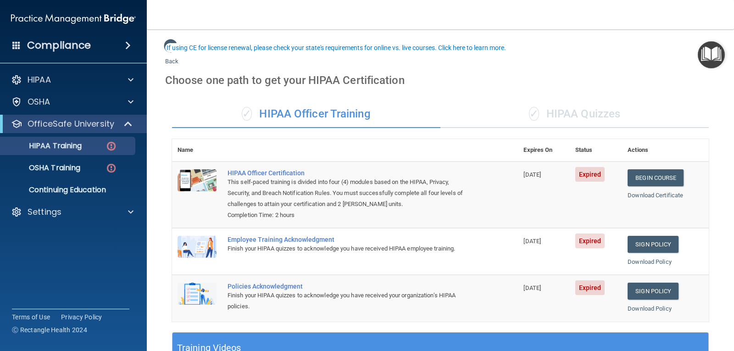
scroll to position [46, 0]
